Goal: Information Seeking & Learning: Learn about a topic

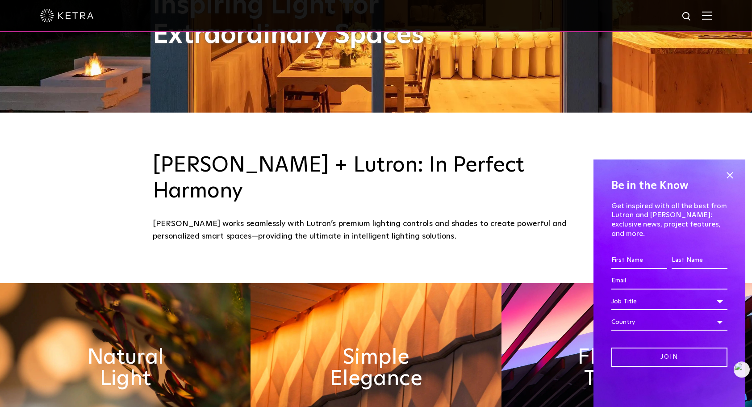
scroll to position [312, 0]
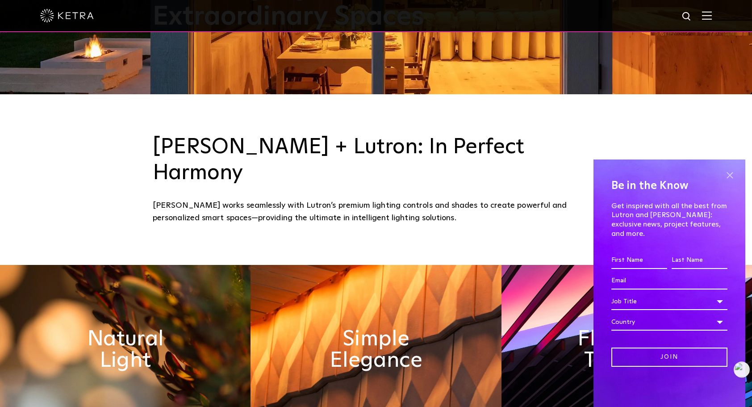
click at [731, 181] on span at bounding box center [729, 174] width 13 height 13
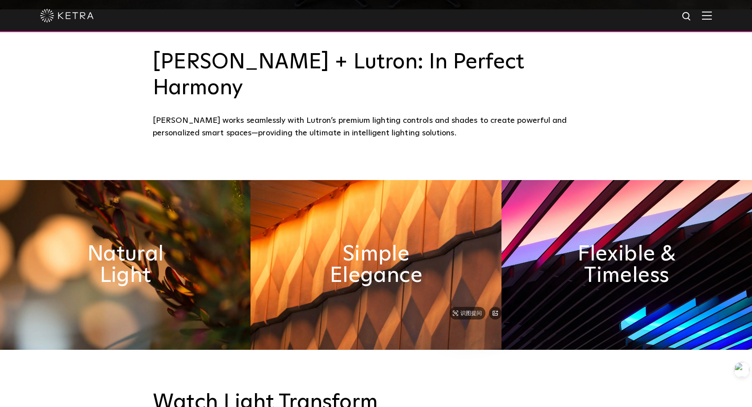
scroll to position [402, 0]
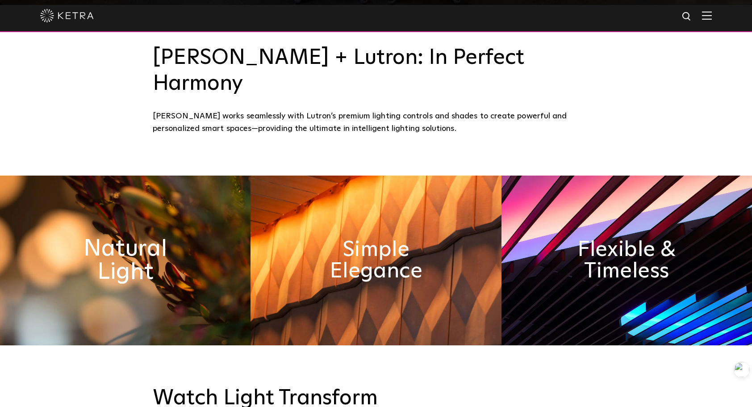
click at [163, 237] on h2 "Natural Light" at bounding box center [125, 260] width 137 height 47
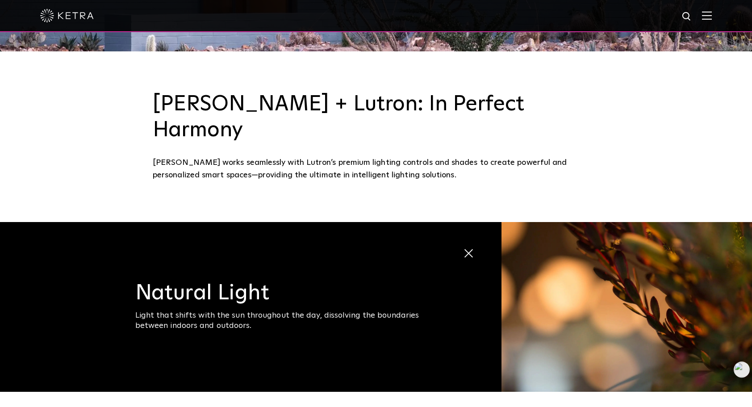
scroll to position [357, 0]
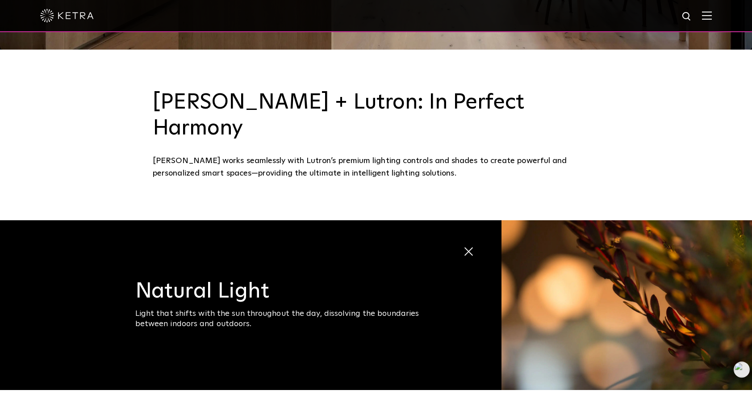
click at [307, 154] on div "Ketra works seamlessly with Lutron’s premium lighting controls and shades to cr…" at bounding box center [376, 166] width 446 height 25
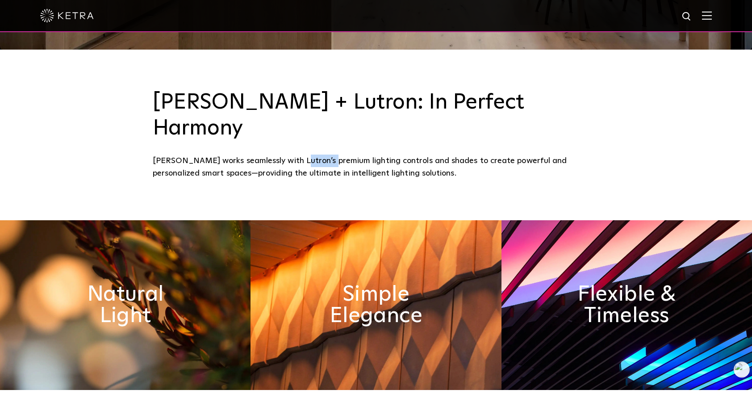
click at [307, 154] on div "Ketra works seamlessly with Lutron’s premium lighting controls and shades to cr…" at bounding box center [376, 166] width 446 height 25
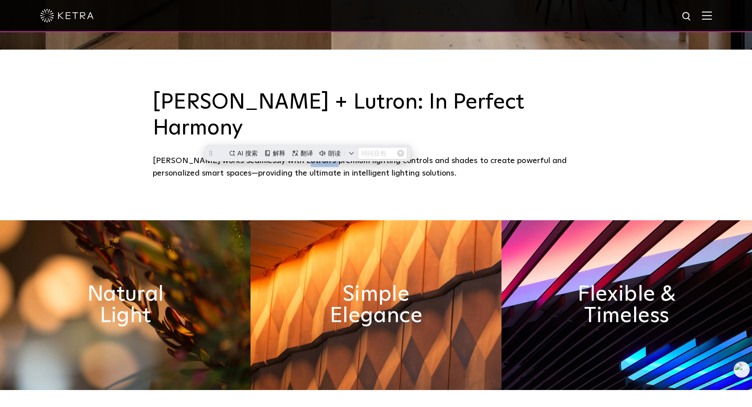
scroll to position [0, 0]
drag, startPoint x: 307, startPoint y: 140, endPoint x: 399, endPoint y: 162, distance: 94.4
click at [396, 161] on div "Ketra + Lutron: In Perfect Harmony Ketra works seamlessly with Lutron’s premium…" at bounding box center [376, 135] width 752 height 170
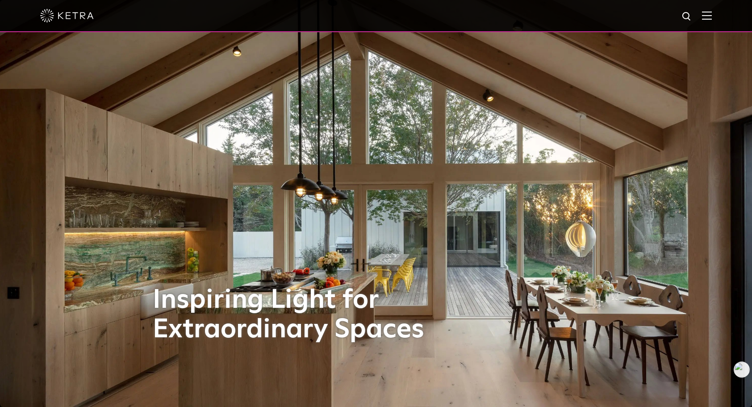
click at [711, 20] on img at bounding box center [707, 15] width 10 height 8
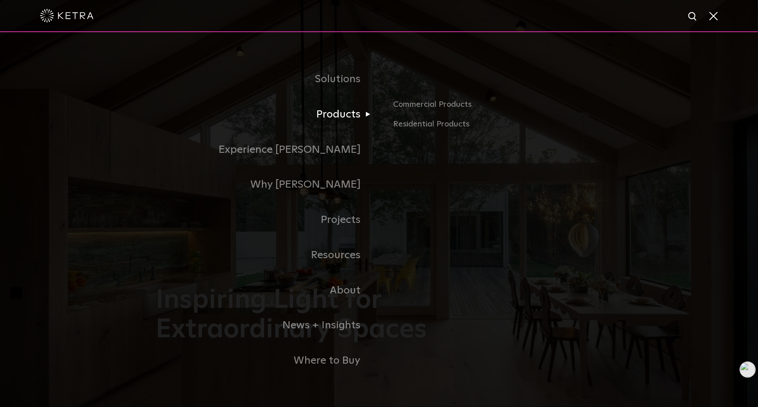
click at [344, 114] on link "Products" at bounding box center [267, 114] width 223 height 35
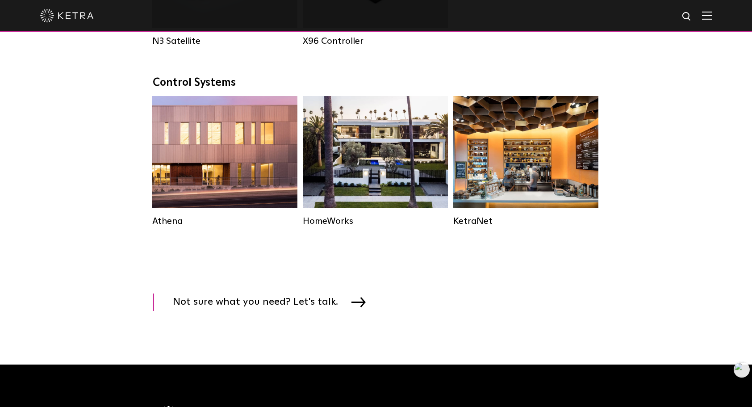
scroll to position [1294, 0]
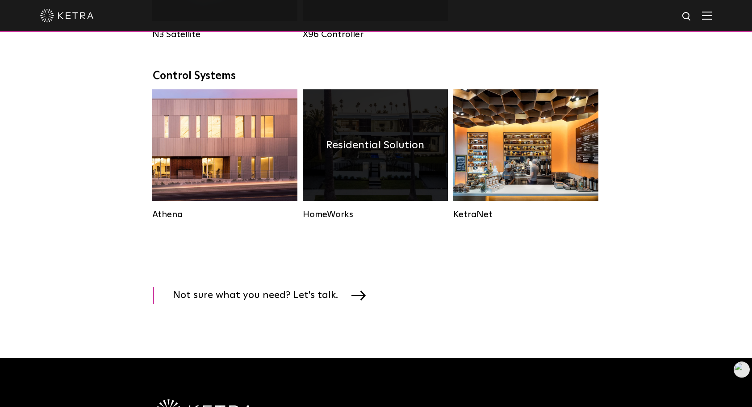
click at [373, 154] on h4 "Residential Solution" at bounding box center [375, 145] width 98 height 17
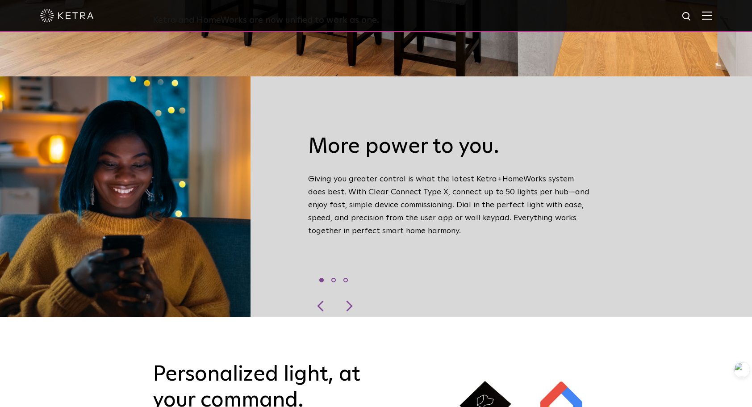
scroll to position [312, 0]
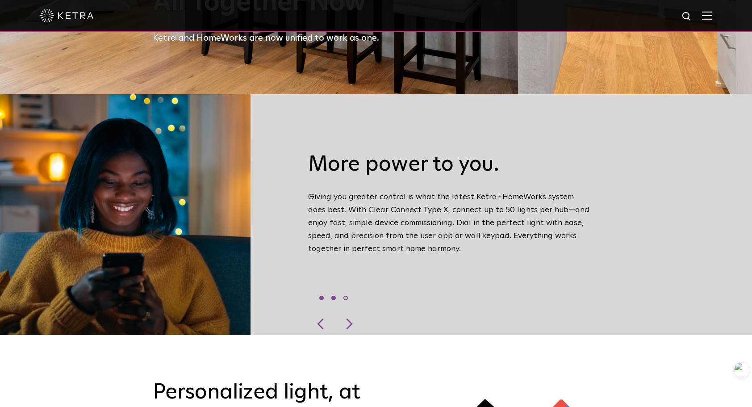
click at [336, 295] on li "2" at bounding box center [333, 297] width 4 height 4
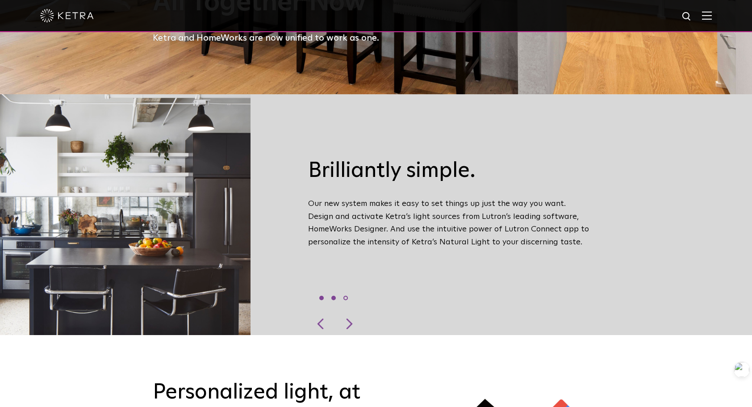
click at [324, 295] on li "1" at bounding box center [321, 297] width 4 height 4
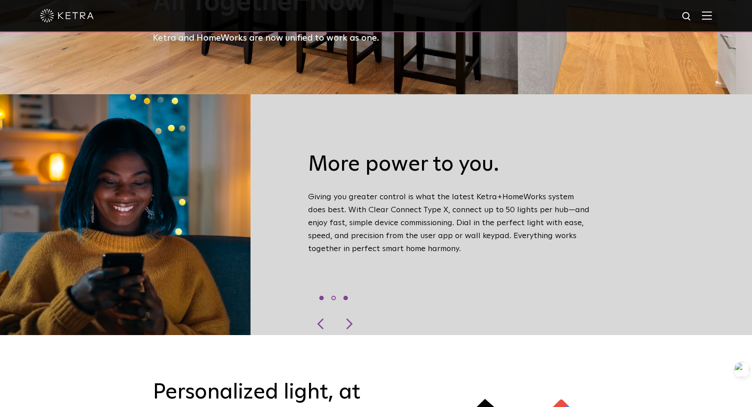
click at [348, 295] on li "3" at bounding box center [345, 297] width 4 height 4
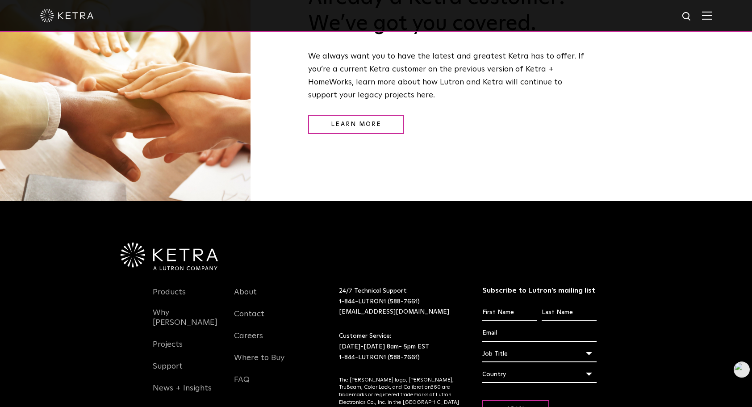
scroll to position [1160, 0]
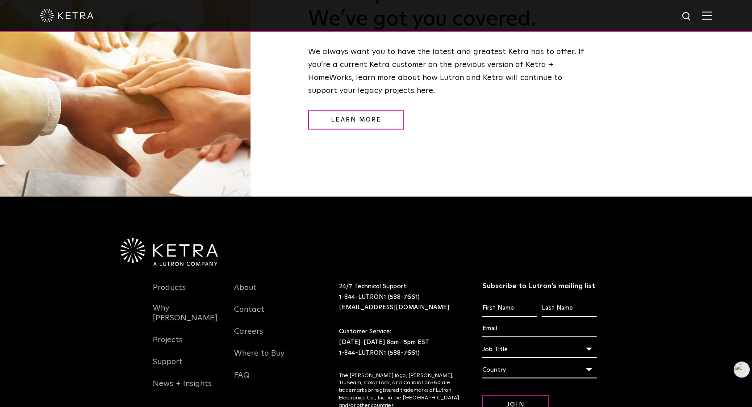
click at [675, 134] on div "Already a Ketra customer? We’ve got you covered. We always want you to have the…" at bounding box center [376, 61] width 752 height 269
